Goal: Task Accomplishment & Management: Use online tool/utility

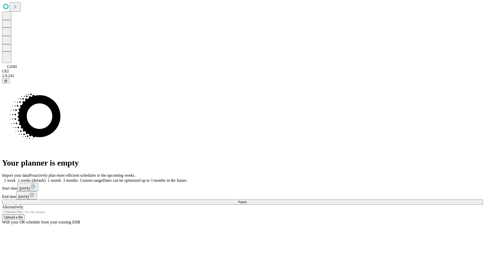
click at [247, 200] on span "Fetch" at bounding box center [242, 202] width 8 height 4
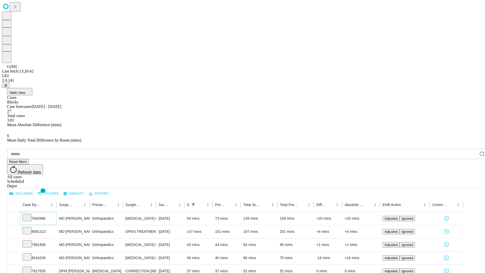
click at [30, 215] on icon at bounding box center [27, 217] width 5 height 5
